Goal: Transaction & Acquisition: Purchase product/service

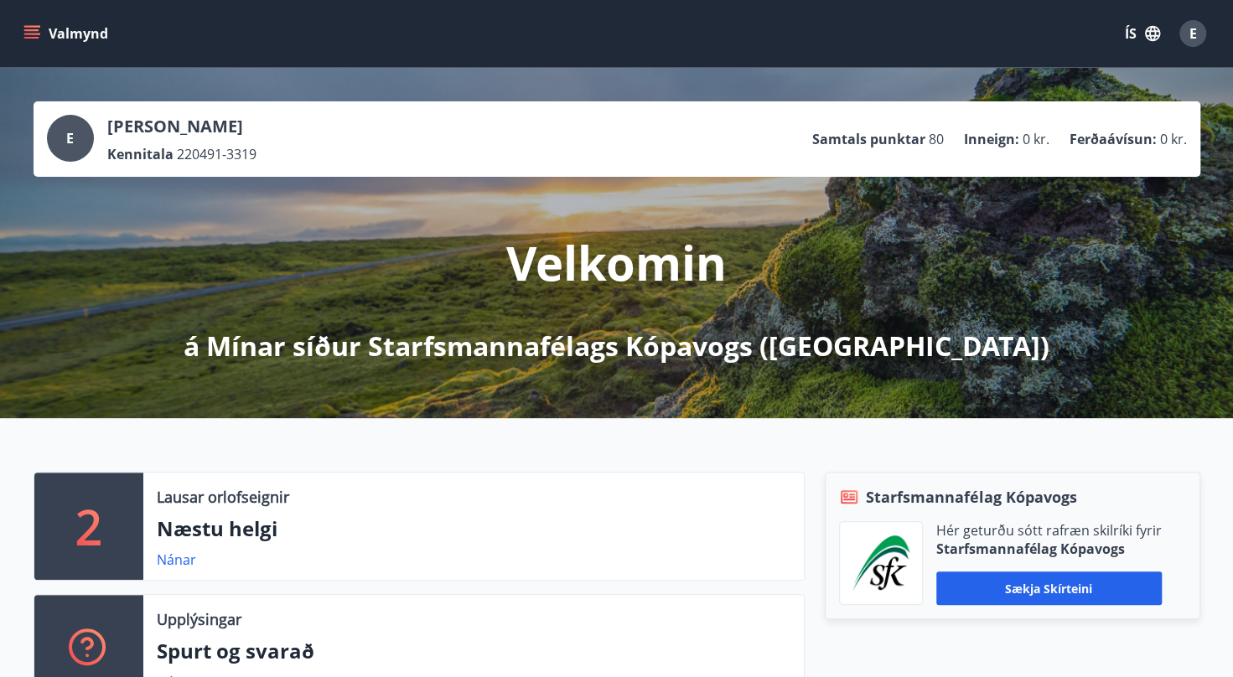
click at [23, 30] on icon "menu" at bounding box center [31, 33] width 17 height 17
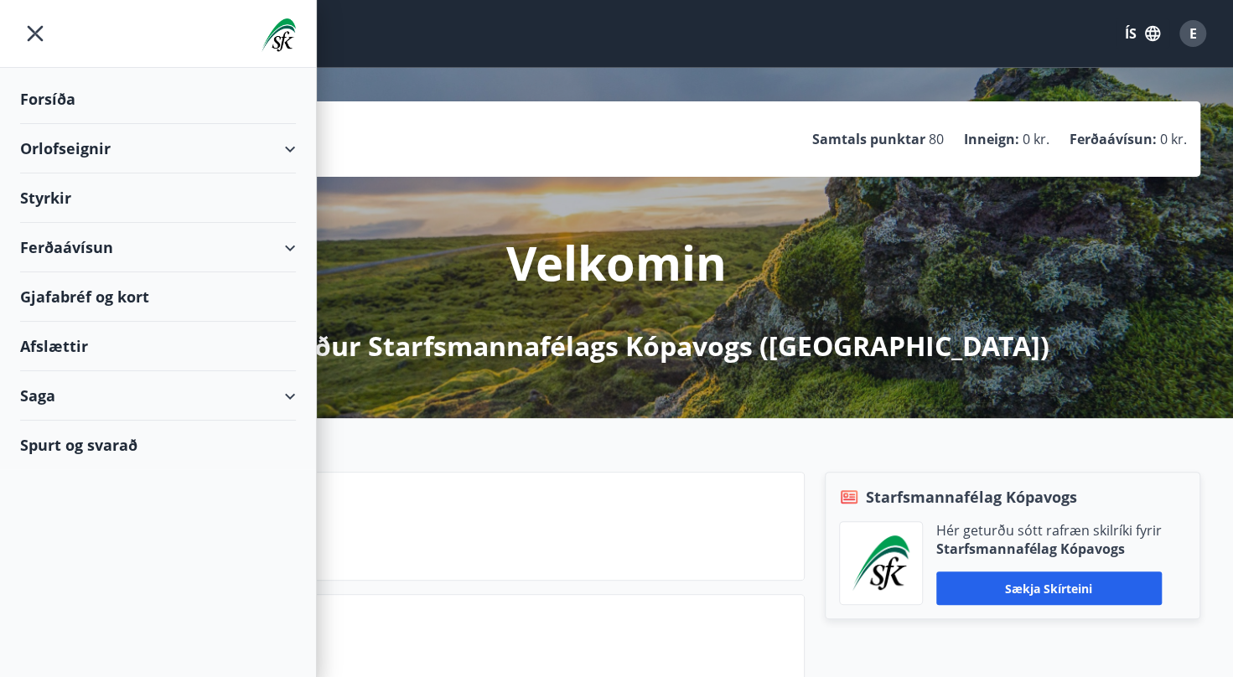
click at [287, 243] on div "Ferðaávísun" at bounding box center [158, 247] width 276 height 49
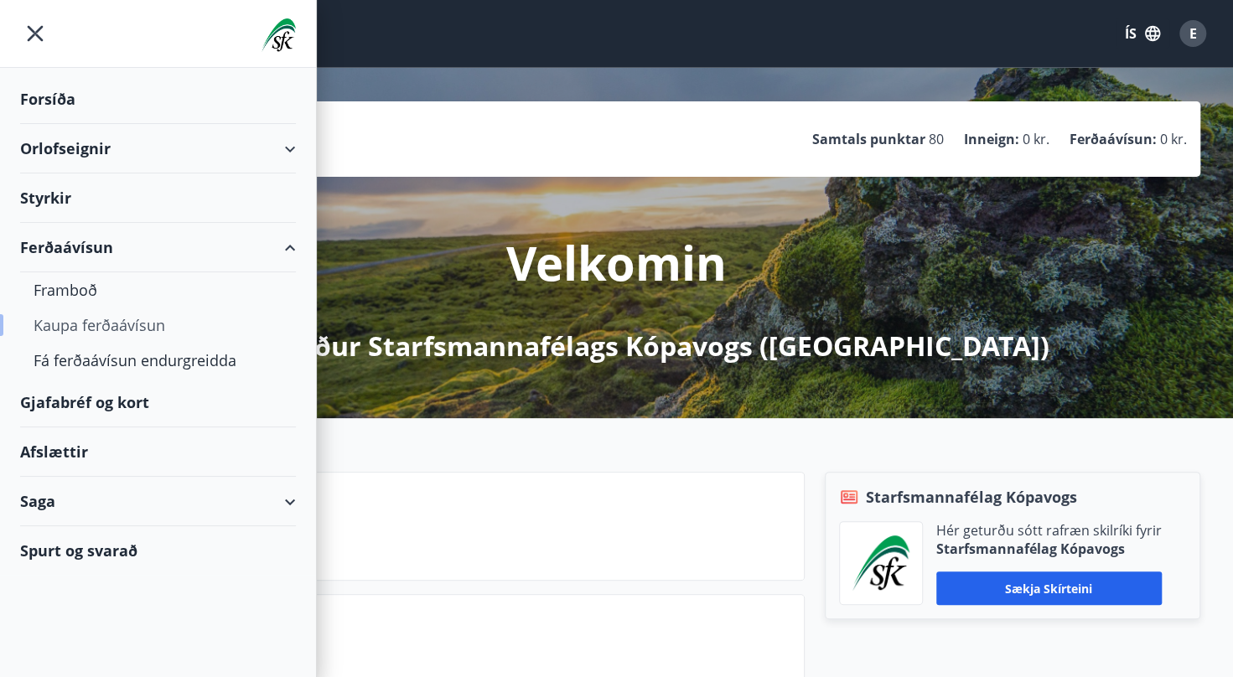
click at [77, 326] on div "Kaupa ferðaávísun" at bounding box center [158, 325] width 249 height 35
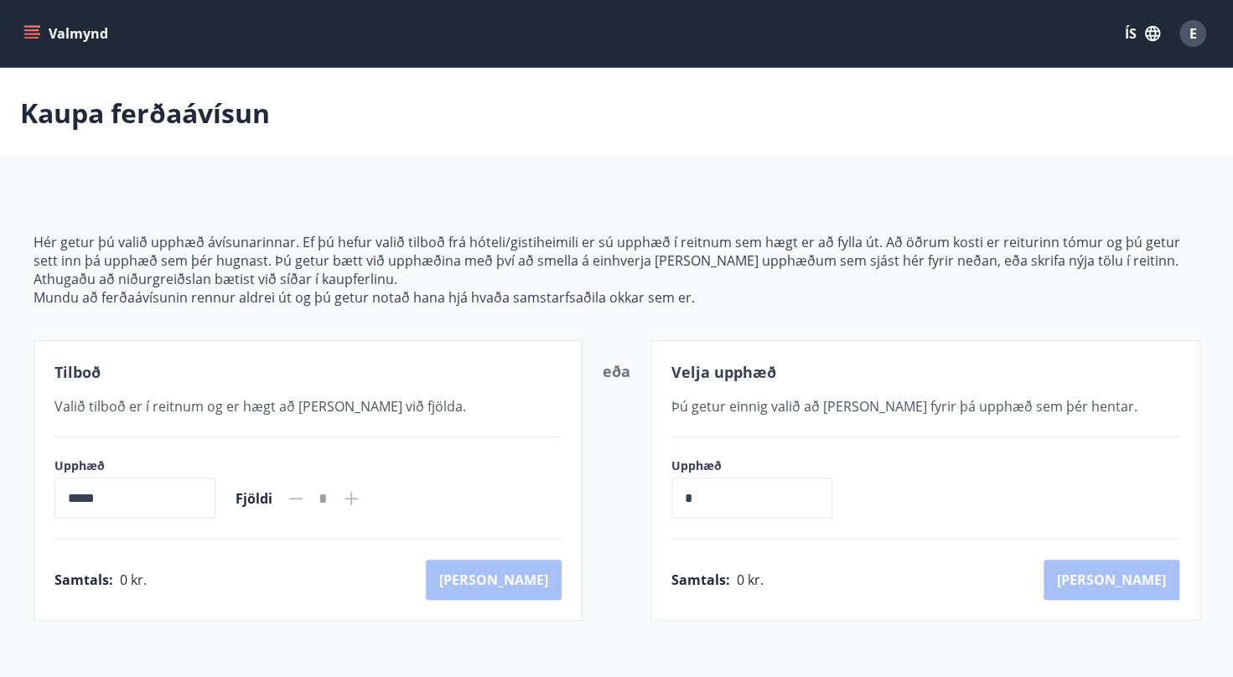
click at [163, 501] on input "*****" at bounding box center [134, 498] width 161 height 41
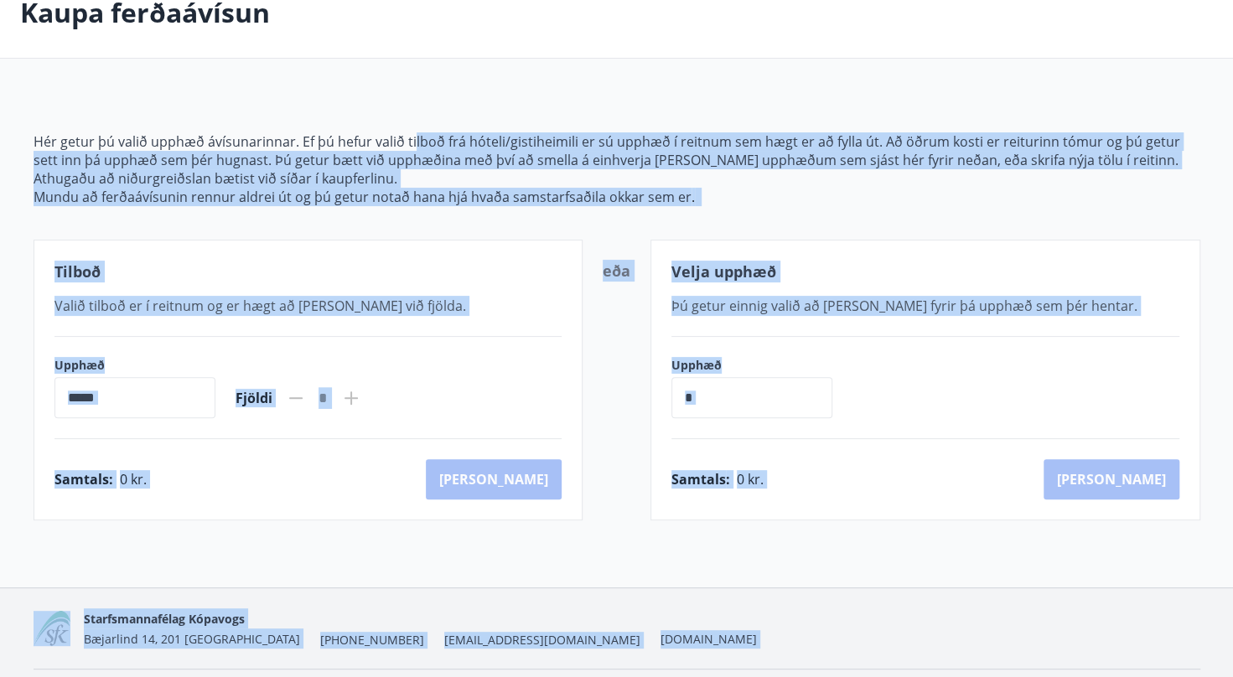
scroll to position [149, 0]
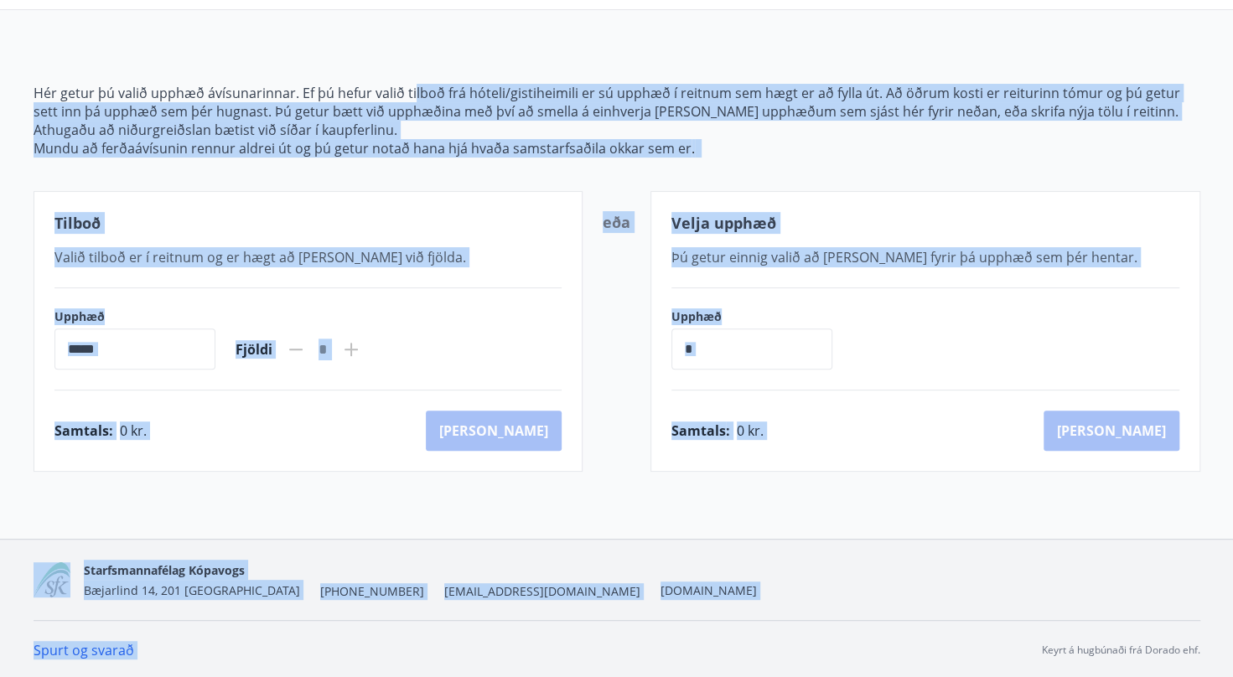
drag, startPoint x: 411, startPoint y: 233, endPoint x: 1029, endPoint y: 674, distance: 759.4
click at [1029, 674] on div "Valmynd ÍS E [PERSON_NAME] ferðaávísun Hér getur þú valið upphæð ávísunarinnar.…" at bounding box center [616, 264] width 1233 height 826
drag, startPoint x: 1029, startPoint y: 674, endPoint x: 955, endPoint y: 525, distance: 166.4
click at [955, 525] on div "[PERSON_NAME] ferðaávísun Hér getur þú valið upphæð ávísunarinnar. Ef þú hefur …" at bounding box center [616, 229] width 1233 height 620
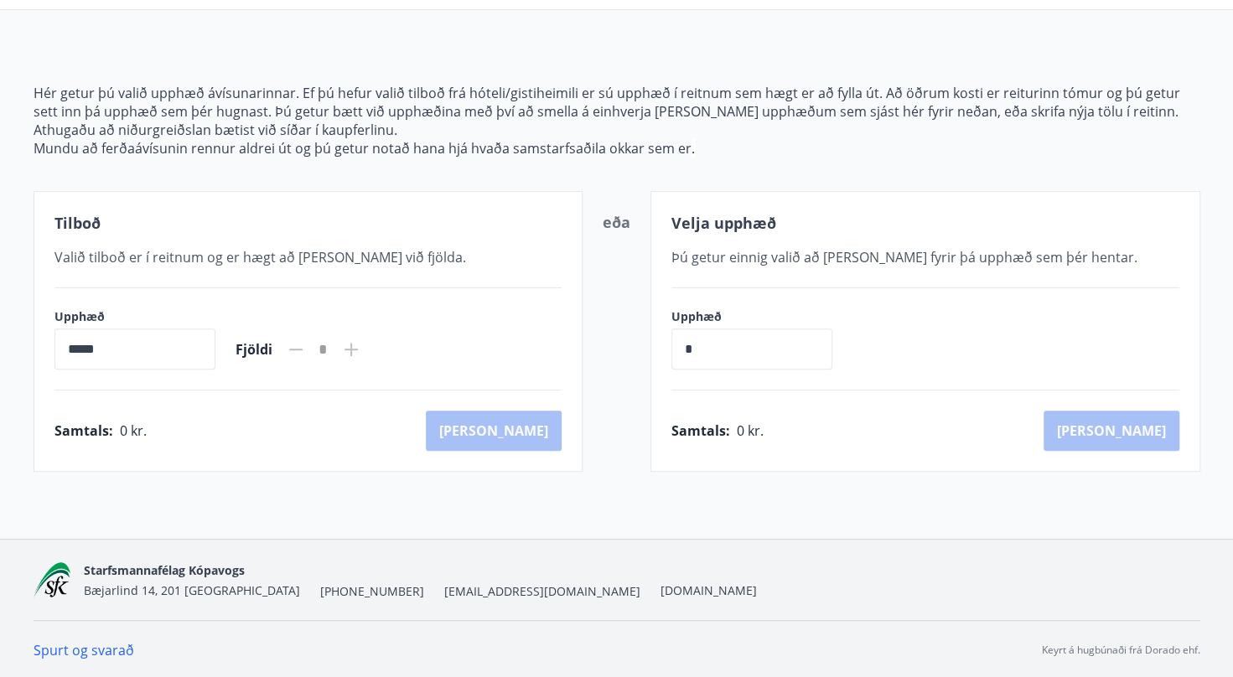
click at [361, 344] on icon at bounding box center [351, 349] width 20 height 20
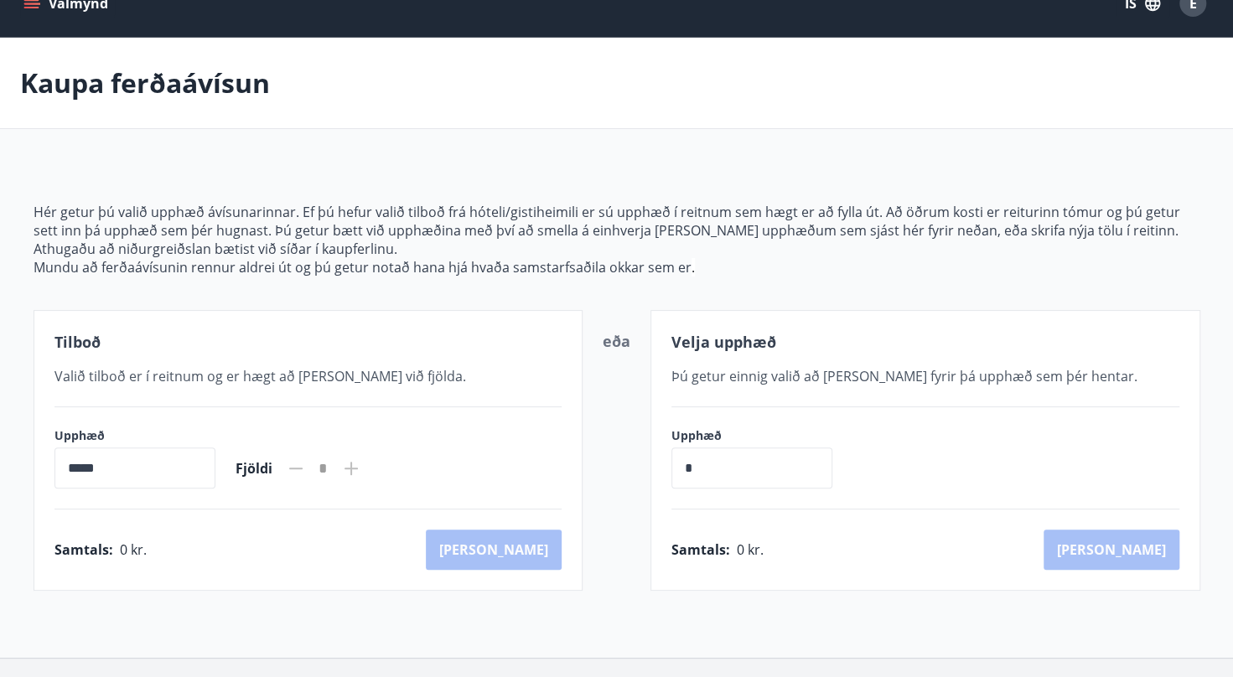
scroll to position [27, 0]
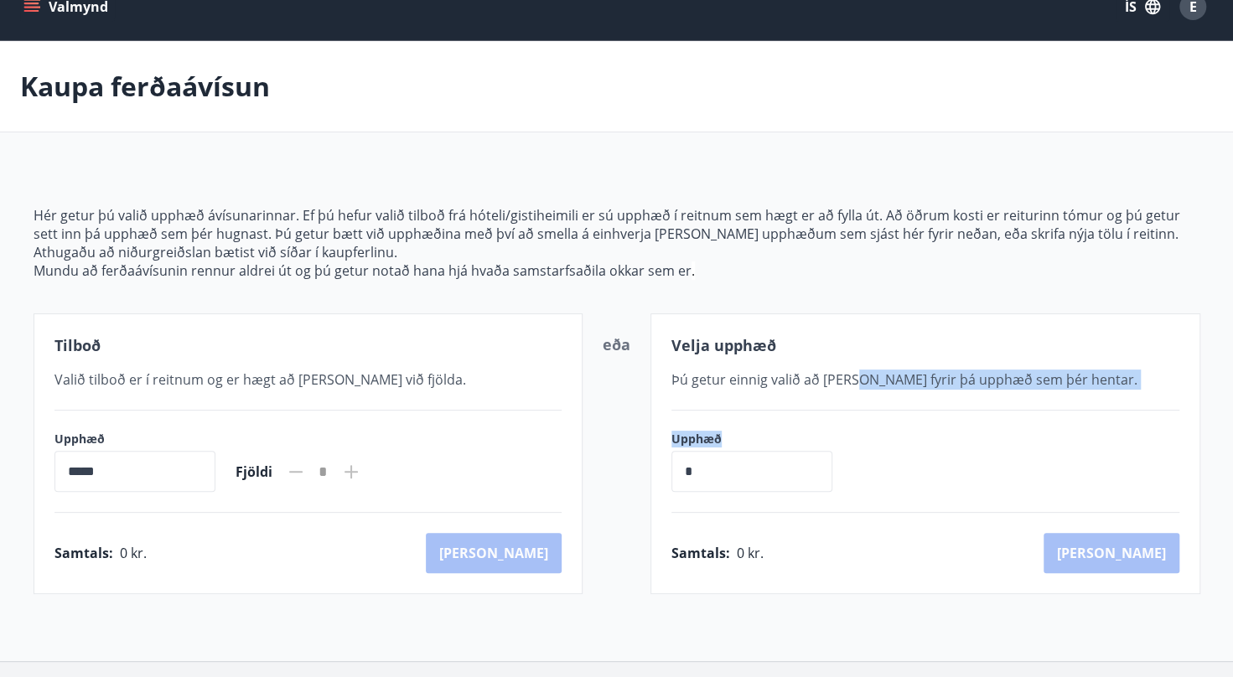
drag, startPoint x: 856, startPoint y: 384, endPoint x: 965, endPoint y: 421, distance: 115.8
click at [965, 421] on div "Velja upphæð Þú getur einnig valið að [PERSON_NAME] fyrir þá upphæð sem þér hen…" at bounding box center [925, 453] width 550 height 281
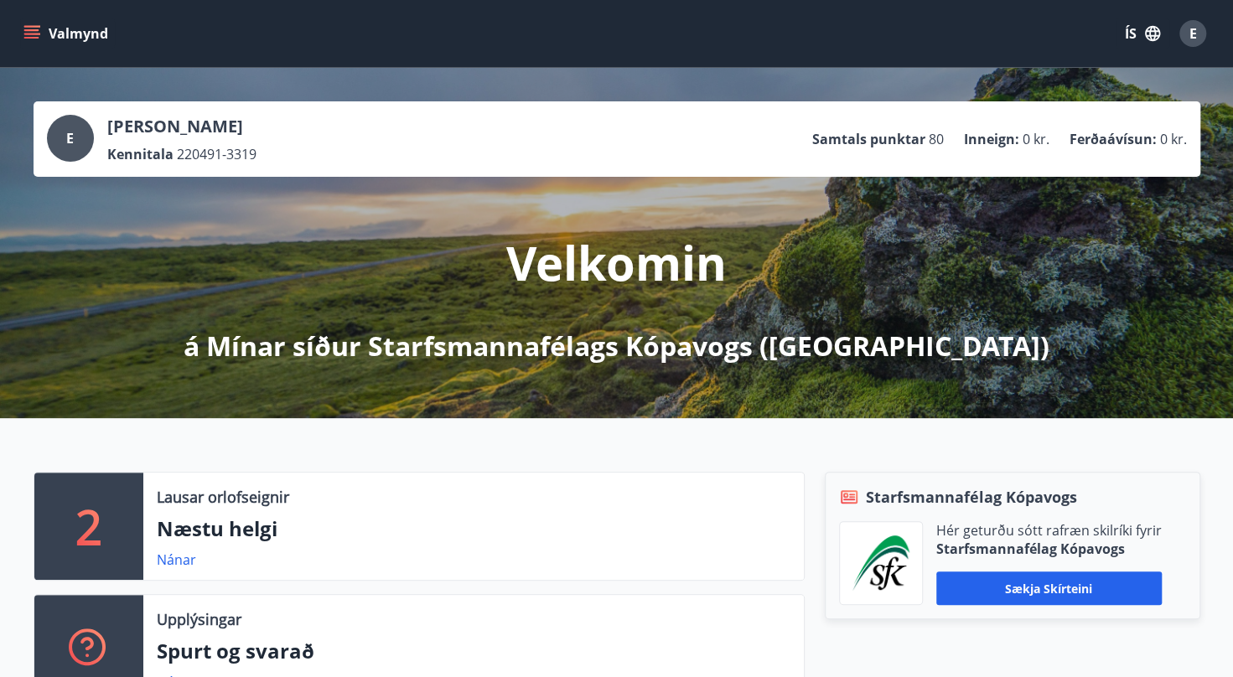
click at [37, 30] on icon "menu" at bounding box center [31, 30] width 15 height 2
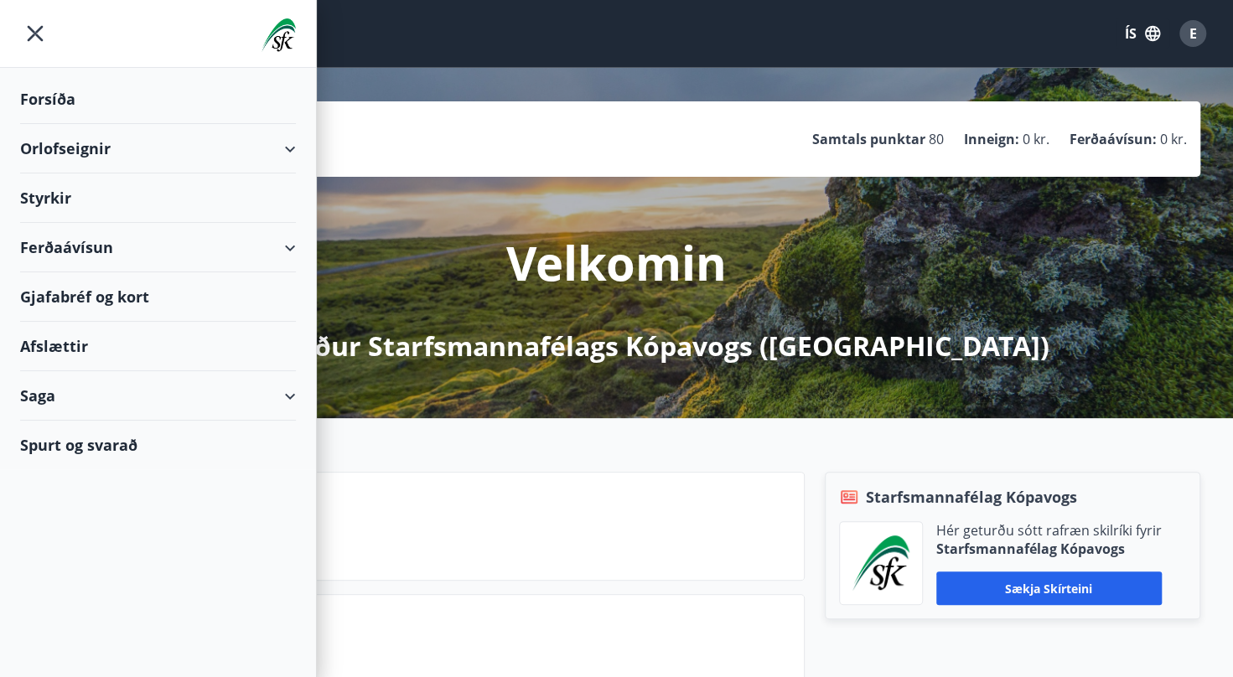
click at [293, 242] on div "Ferðaávísun" at bounding box center [158, 247] width 276 height 49
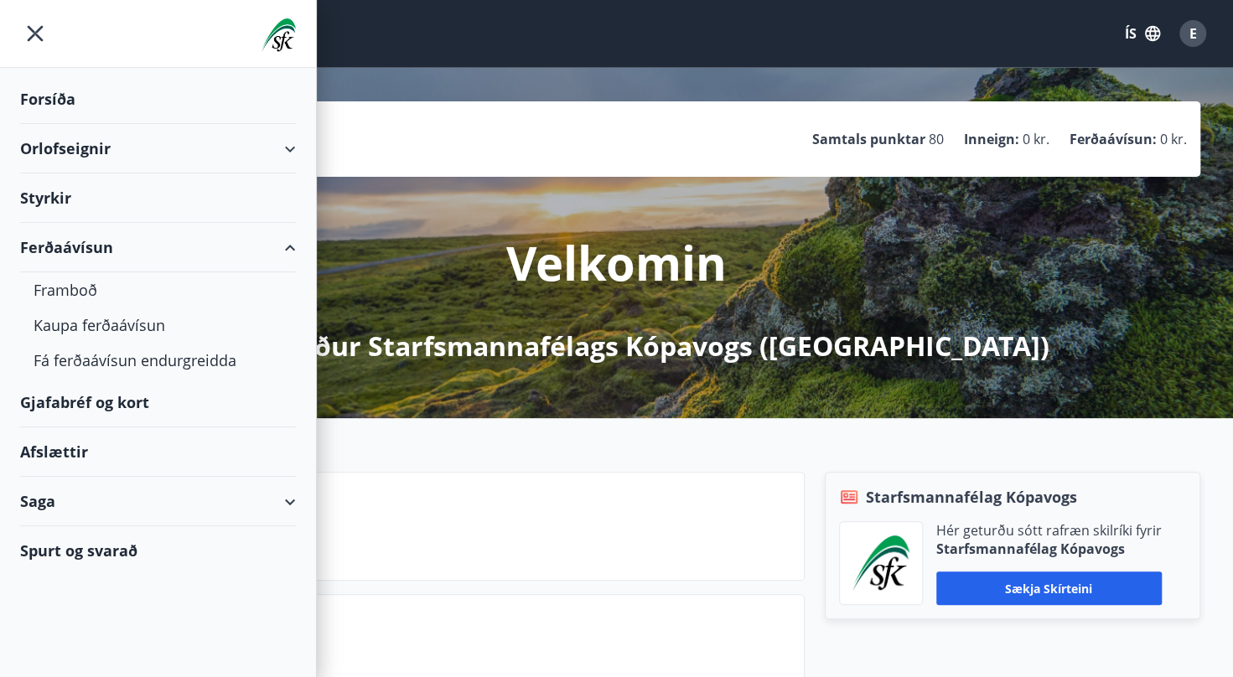
click at [111, 398] on div "Gjafabréf og kort" at bounding box center [158, 402] width 276 height 49
